Goal: Find specific page/section: Find specific page/section

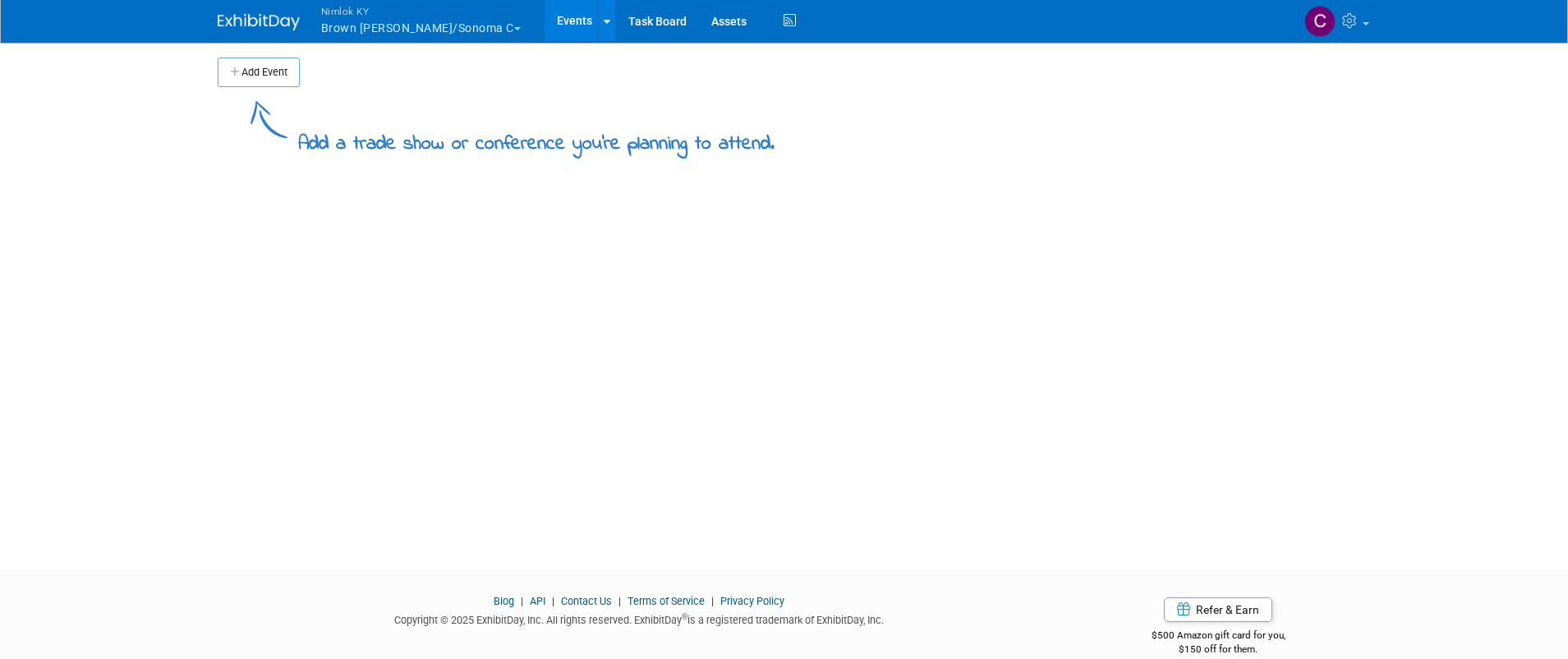
click at [516, 24] on button "Nimlok KY Brown Forman - Korbel/Sonoma C" at bounding box center [430, 22] width 221 height 43
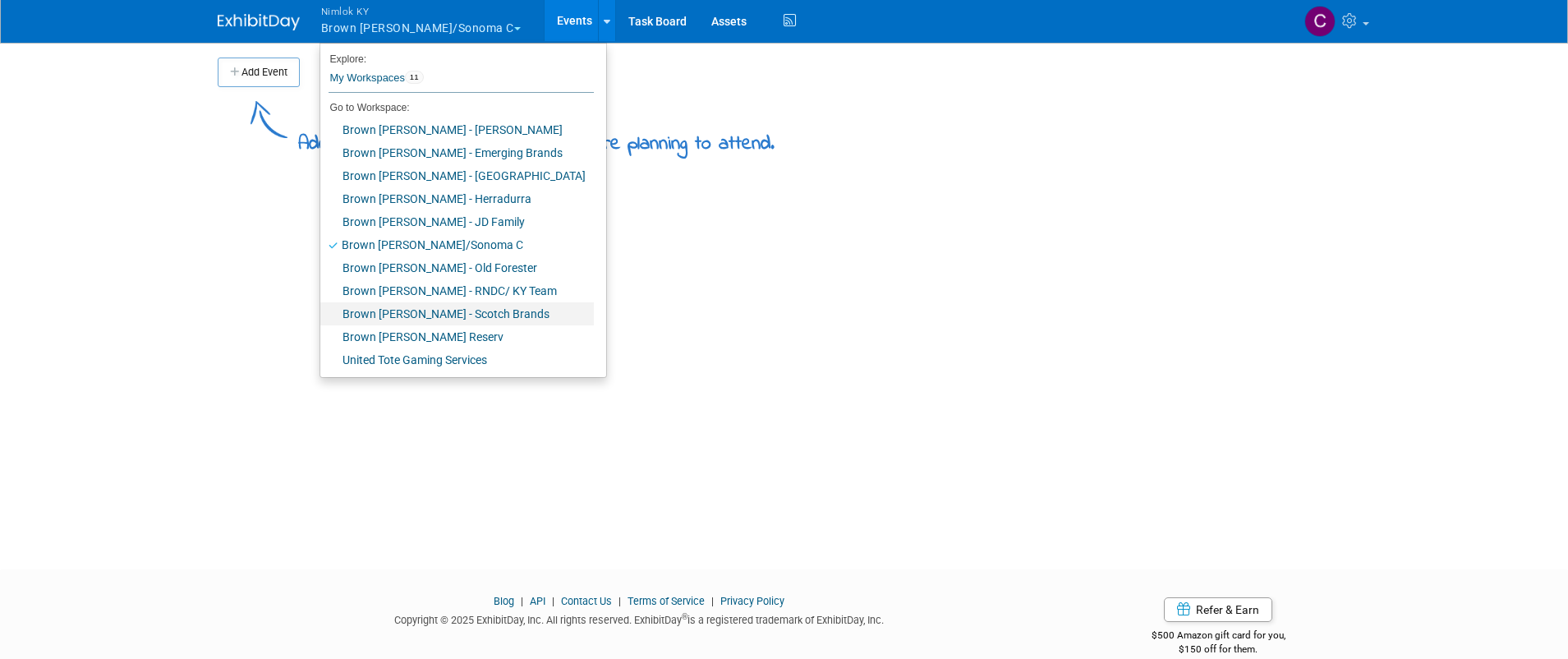
click at [464, 315] on link "Brown [PERSON_NAME] - Scotch Brands" at bounding box center [456, 314] width 273 height 23
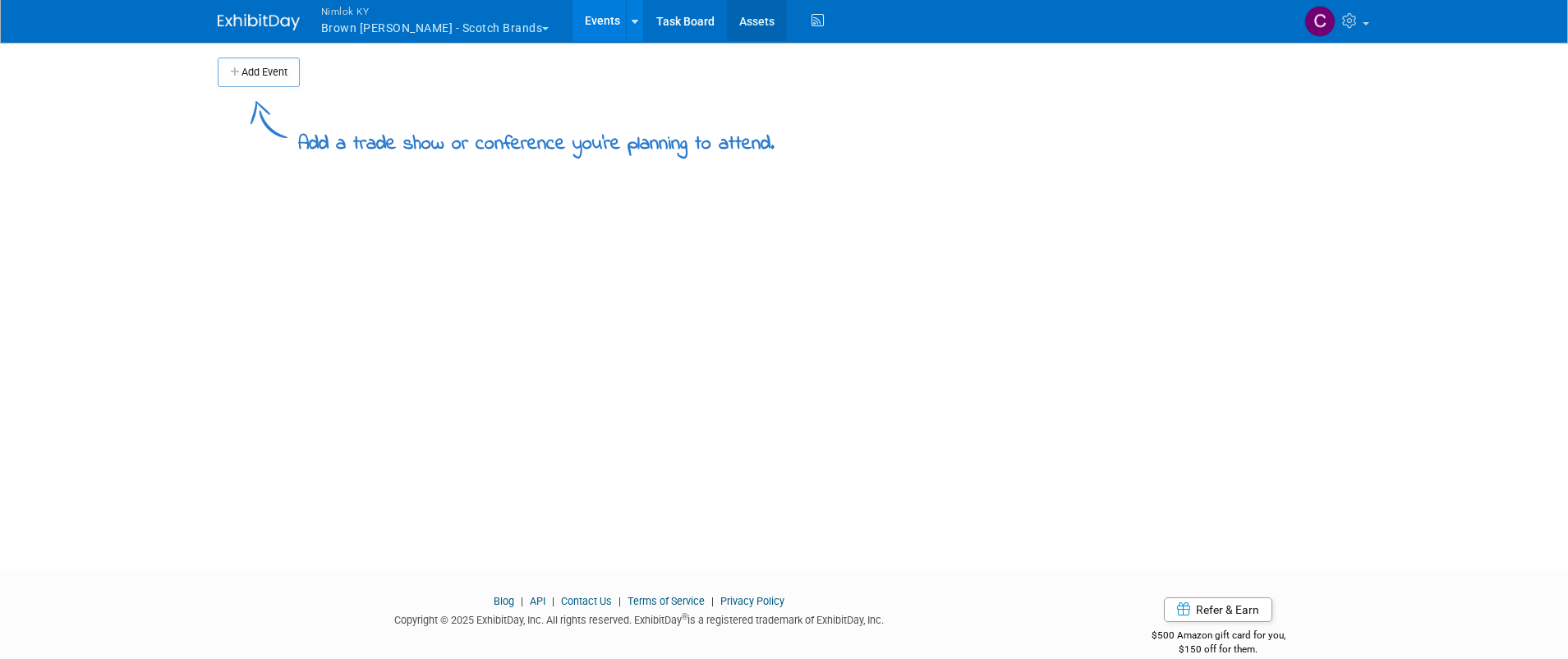
click at [726, 23] on link "Assets" at bounding box center [756, 21] width 60 height 41
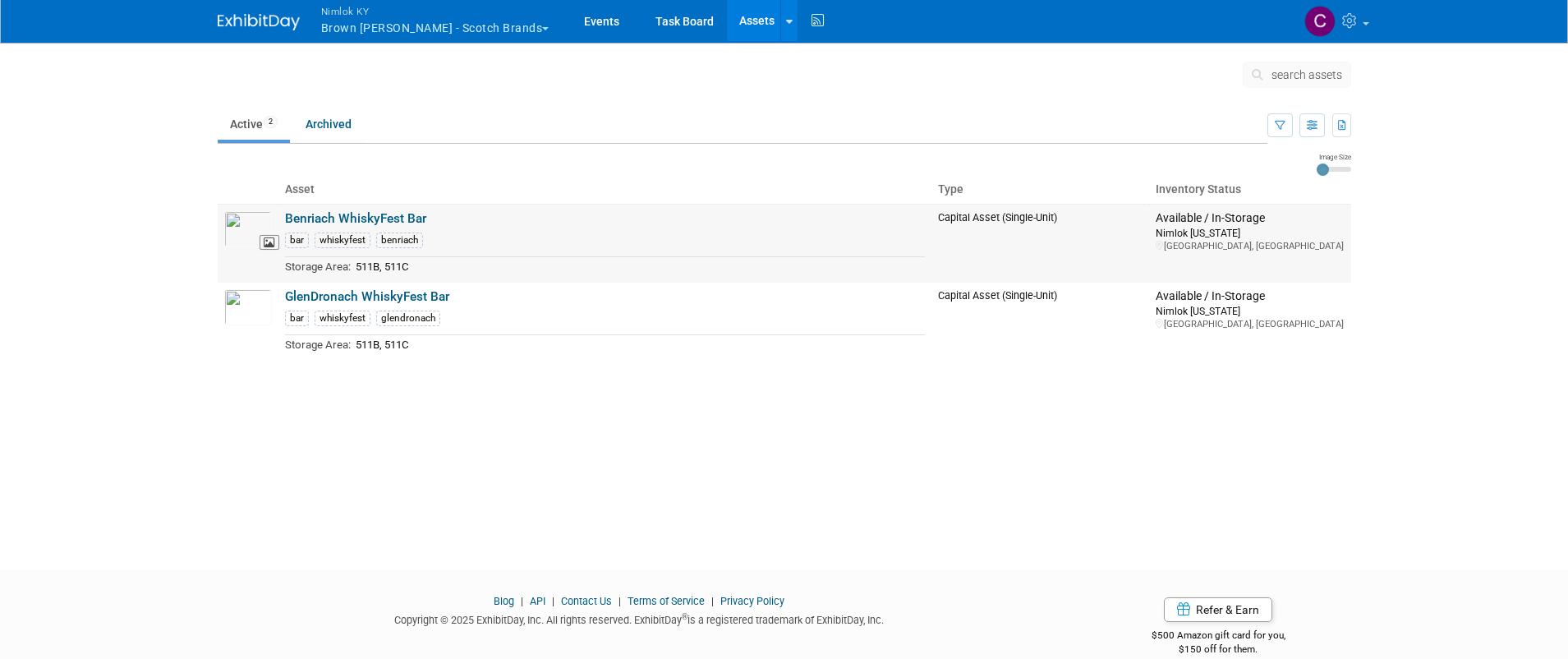
click at [244, 224] on img at bounding box center [248, 229] width 48 height 37
click at [255, 300] on img at bounding box center [248, 307] width 48 height 37
